Goal: Check status: Check status

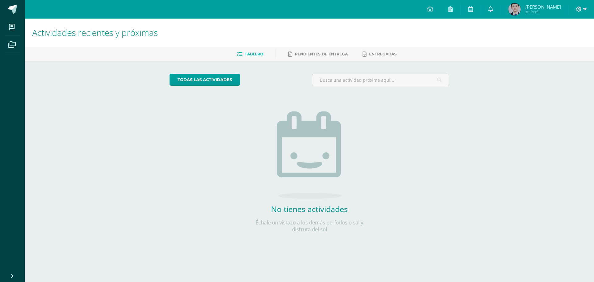
click at [538, 11] on span "Mi Perfil" at bounding box center [543, 11] width 36 height 5
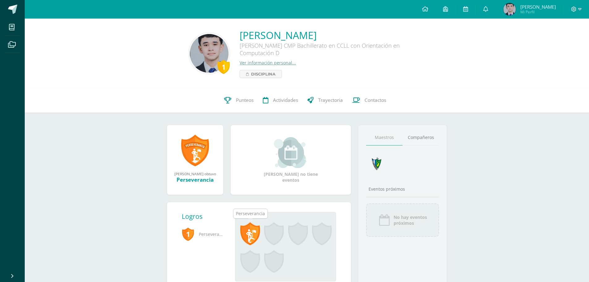
click at [245, 234] on span at bounding box center [250, 233] width 20 height 23
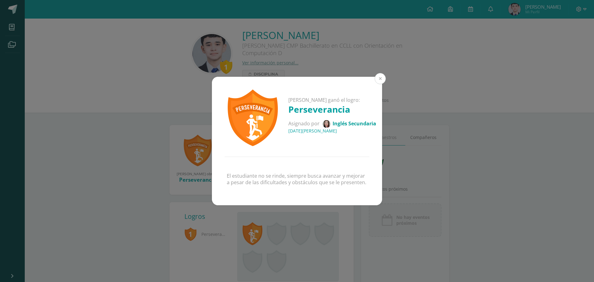
click at [382, 82] on button at bounding box center [380, 78] width 11 height 11
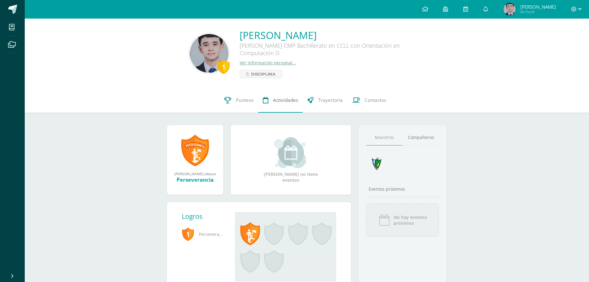
click at [277, 103] on span "Actividades" at bounding box center [285, 100] width 25 height 6
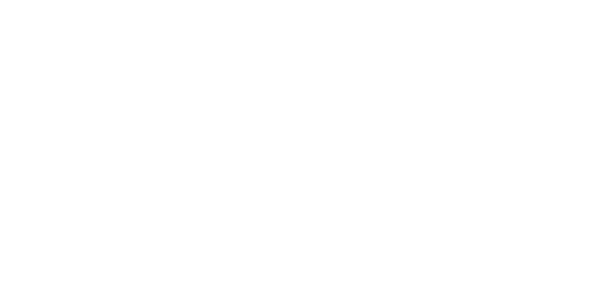
click at [0, 0] on html at bounding box center [0, 0] width 0 height 0
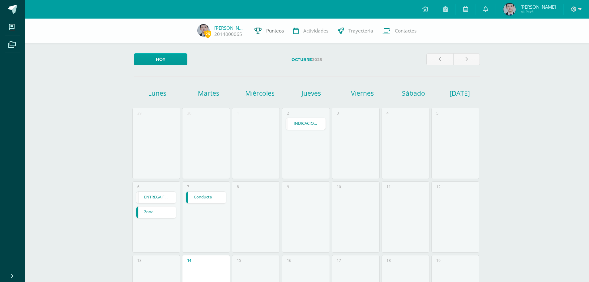
click at [262, 32] on link "Punteos" at bounding box center [269, 31] width 39 height 25
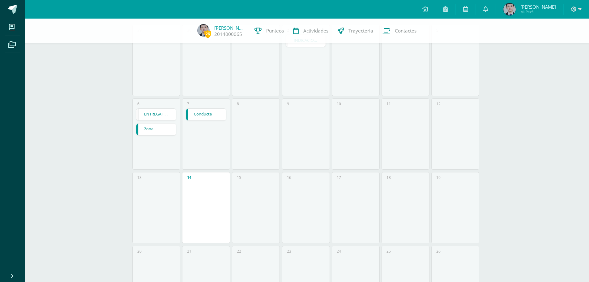
scroll to position [83, 0]
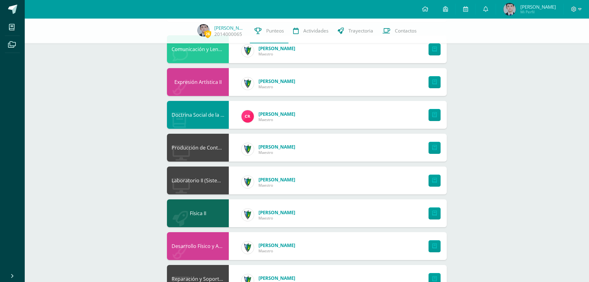
scroll to position [229, 0]
